Goal: Task Accomplishment & Management: Use online tool/utility

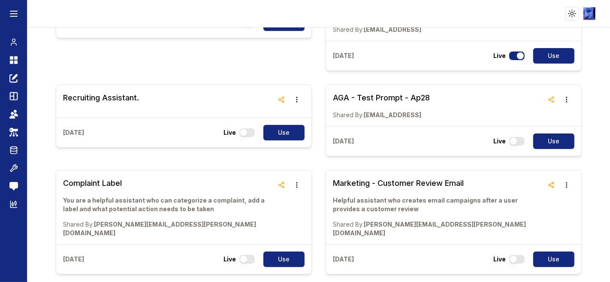
scroll to position [617, 0]
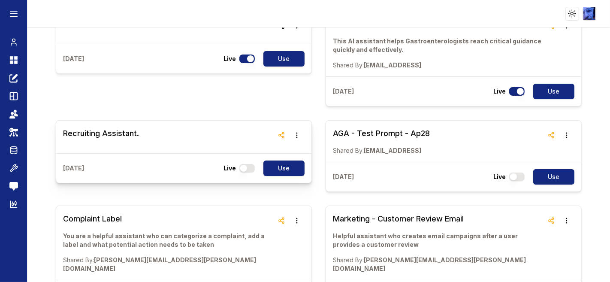
click at [297, 121] on div "Recruiting Assistant." at bounding box center [183, 137] width 255 height 33
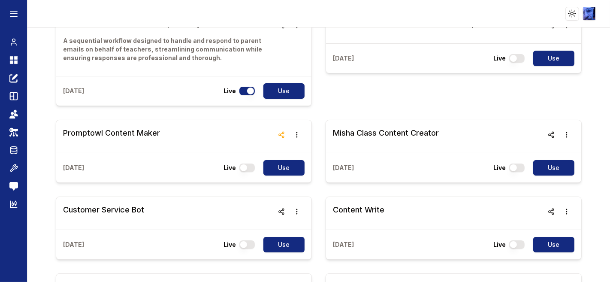
scroll to position [89, 0]
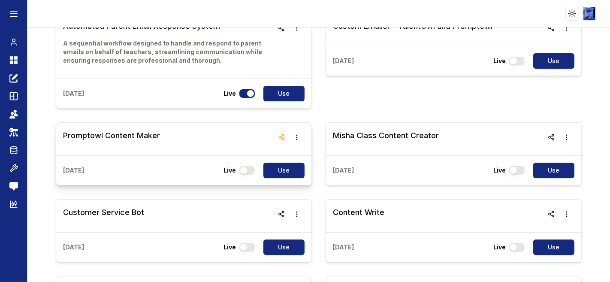
click at [130, 133] on h3 "Promptowl Content Maker" at bounding box center [111, 136] width 97 height 12
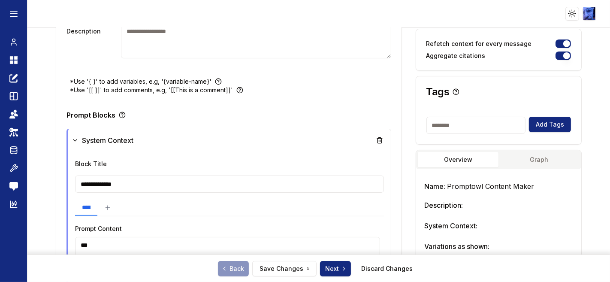
scroll to position [156, 0]
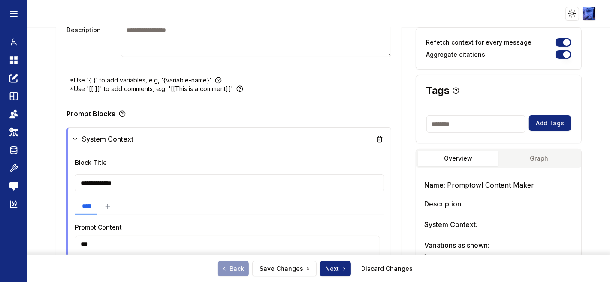
click at [471, 126] on input at bounding box center [475, 123] width 99 height 17
type input "*********"
click at [545, 123] on button "Add Tags" at bounding box center [550, 122] width 42 height 15
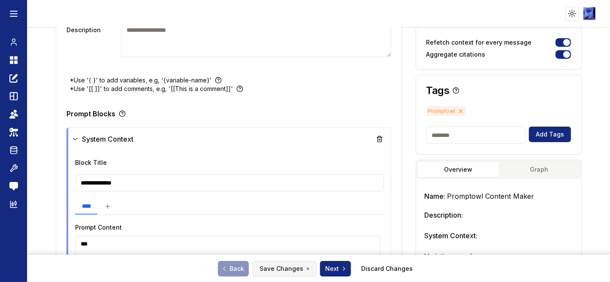
click at [291, 271] on button "Save Changes" at bounding box center [284, 268] width 64 height 15
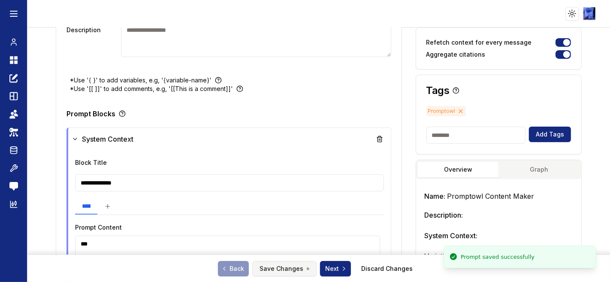
click at [271, 268] on button "Save Changes" at bounding box center [284, 268] width 64 height 15
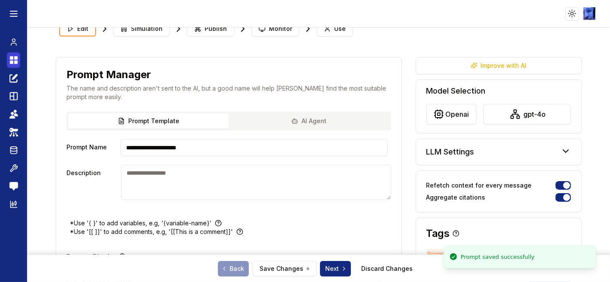
click at [7, 61] on link "Dashboard" at bounding box center [13, 59] width 13 height 15
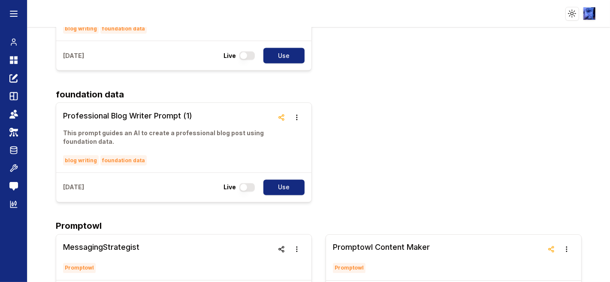
scroll to position [3955, 0]
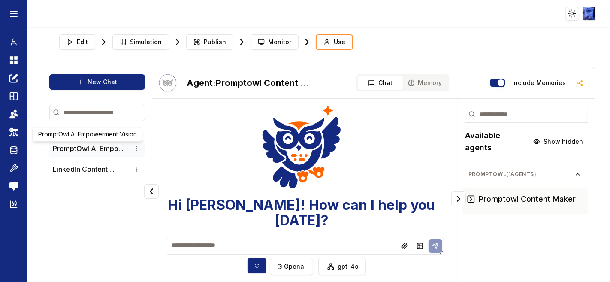
click at [97, 144] on button "PromptOwl AI Empo..." at bounding box center [88, 148] width 71 height 10
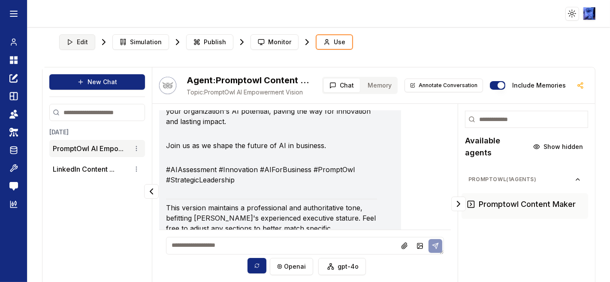
click at [86, 47] on button "Edit" at bounding box center [77, 41] width 36 height 15
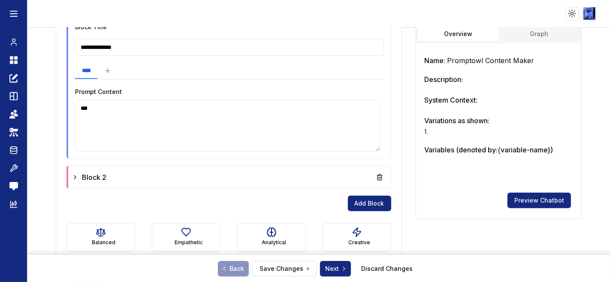
scroll to position [368, 0]
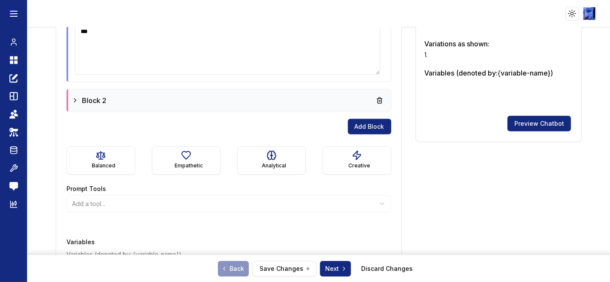
click at [101, 99] on span "Block 2" at bounding box center [94, 100] width 24 height 10
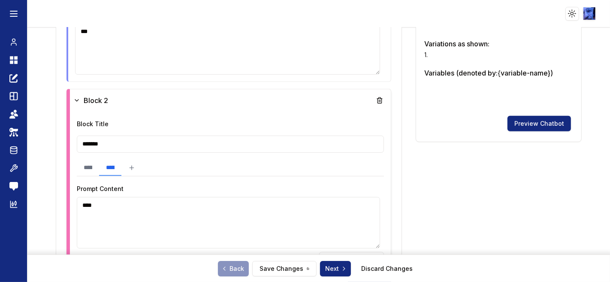
click at [121, 167] on input "**********" at bounding box center [110, 168] width 22 height 16
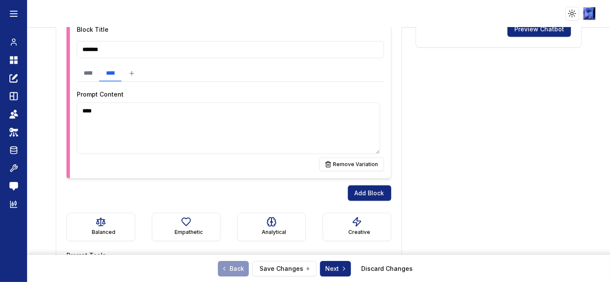
scroll to position [416, 0]
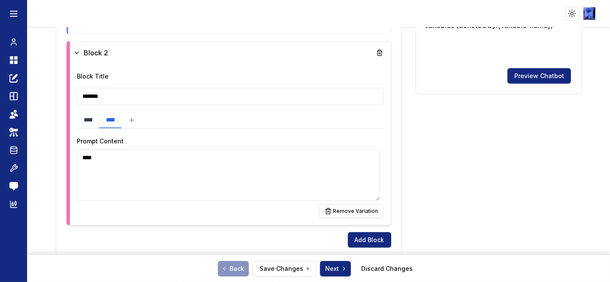
click at [99, 120] on input "**********" at bounding box center [88, 120] width 22 height 16
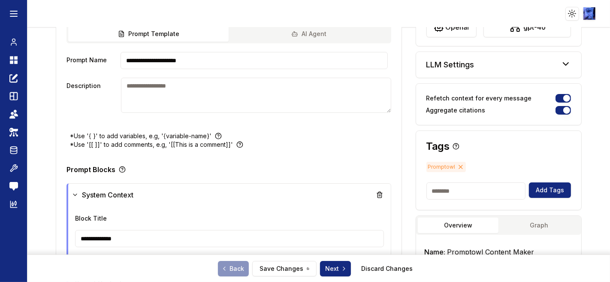
scroll to position [0, 0]
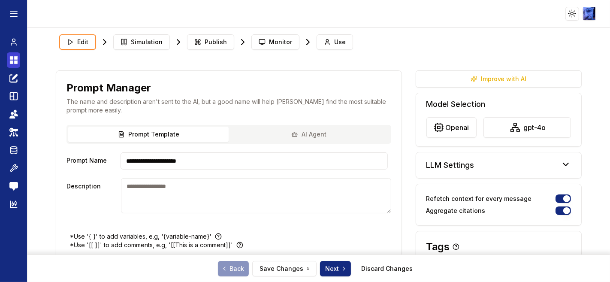
click at [12, 60] on icon at bounding box center [13, 60] width 9 height 10
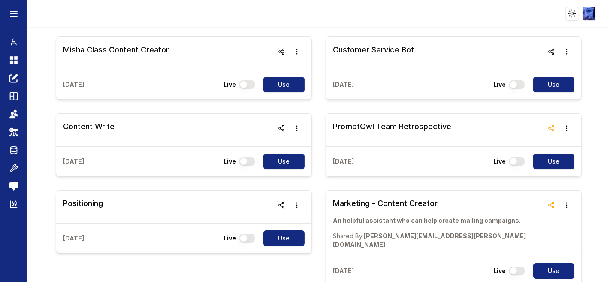
scroll to position [190, 0]
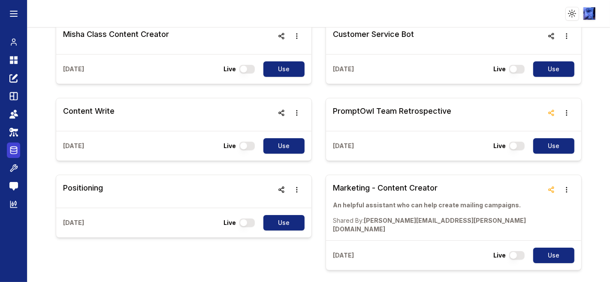
click at [10, 148] on icon at bounding box center [13, 151] width 6 height 6
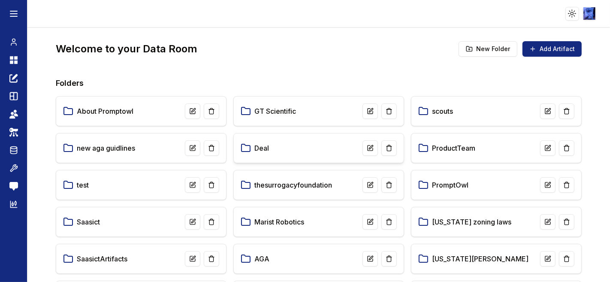
scroll to position [289, 0]
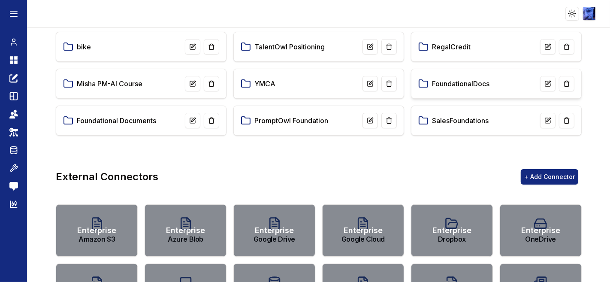
click at [484, 79] on link "FoundationalDocs" at bounding box center [460, 83] width 57 height 10
